Goal: Task Accomplishment & Management: Manage account settings

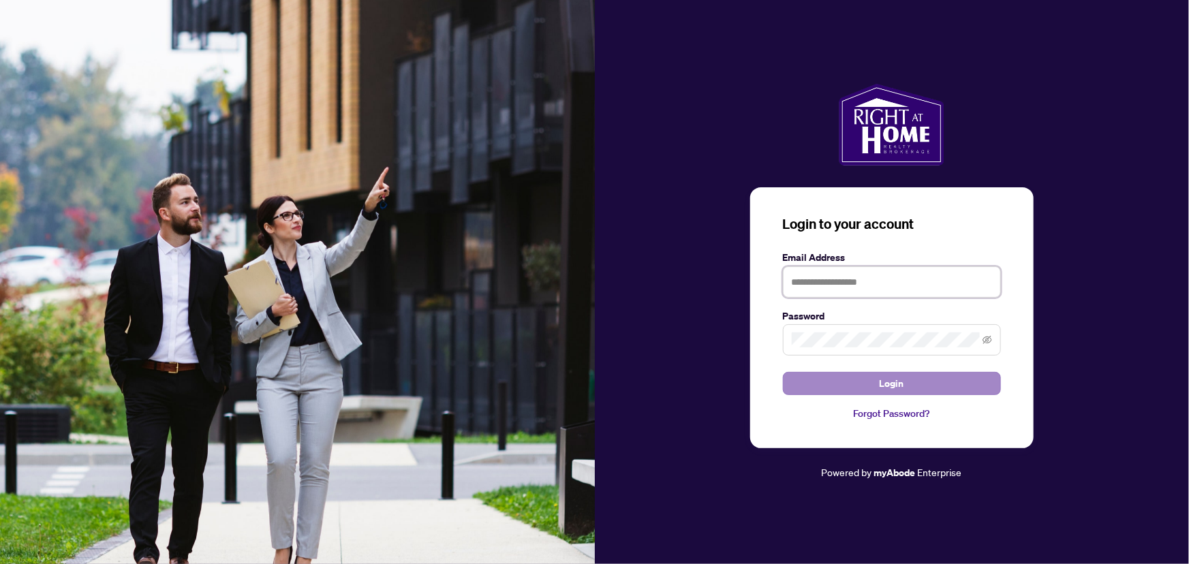
type input "**********"
click at [960, 390] on button "Login" at bounding box center [892, 383] width 218 height 23
